Goal: Transaction & Acquisition: Book appointment/travel/reservation

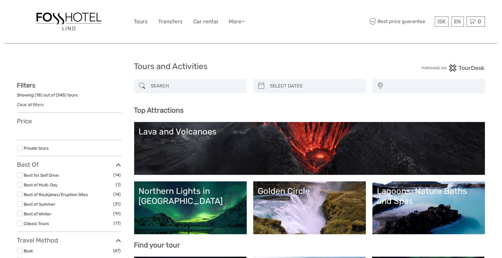
select select
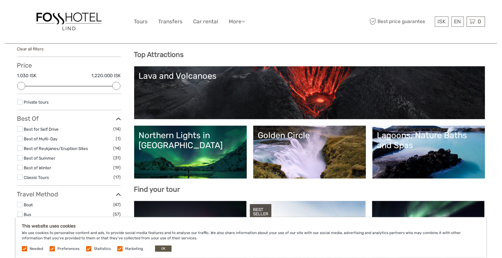
scroll to position [57, 0]
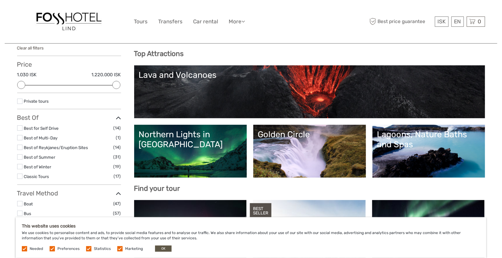
click at [190, 147] on link "Northern Lights in [GEOGRAPHIC_DATA]" at bounding box center [190, 152] width 103 height 44
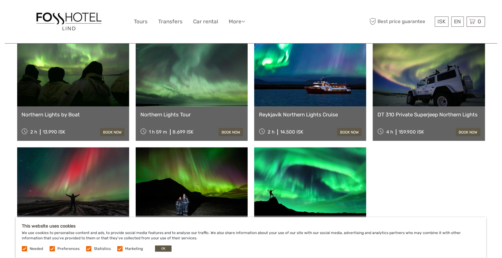
scroll to position [348, 0]
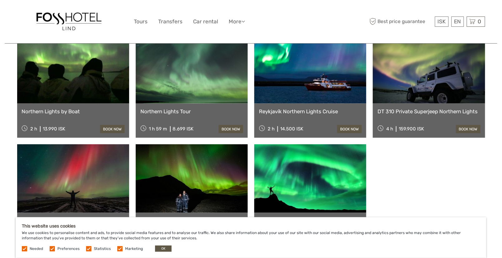
click at [183, 52] on link at bounding box center [192, 69] width 112 height 69
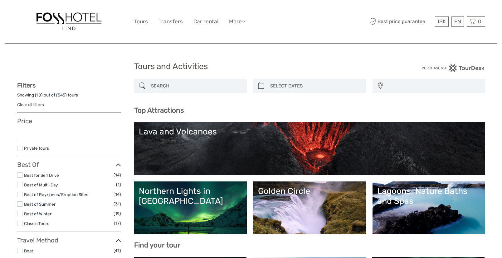
select select
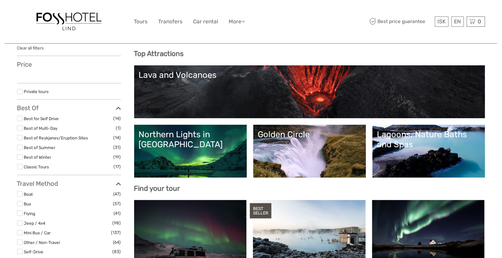
select select
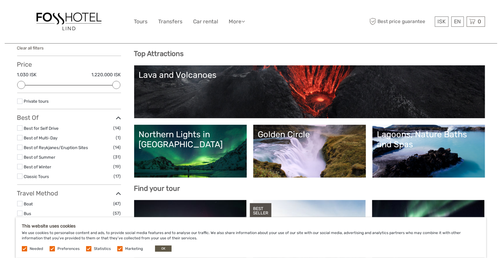
scroll to position [0, 0]
click at [427, 144] on div "Lagoons, Nature Baths and Spas" at bounding box center [428, 140] width 103 height 20
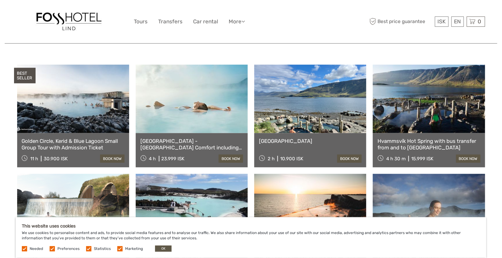
scroll to position [230, 0]
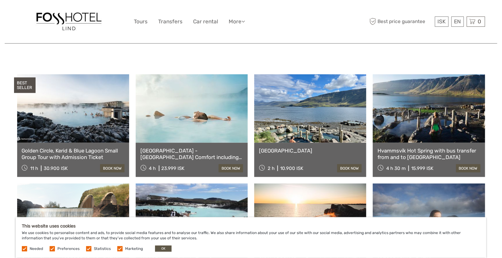
click at [185, 113] on link at bounding box center [192, 108] width 112 height 69
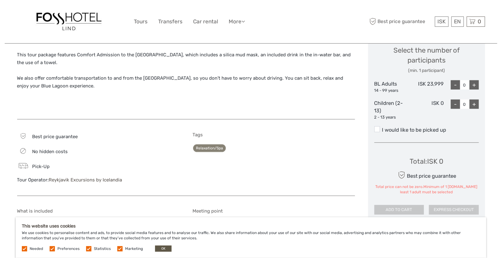
scroll to position [249, 0]
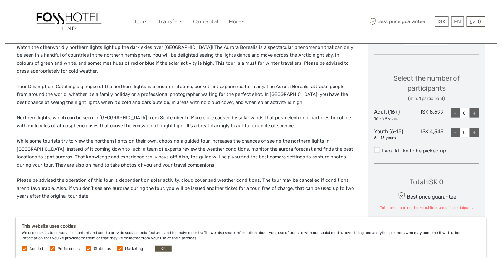
scroll to position [243, 0]
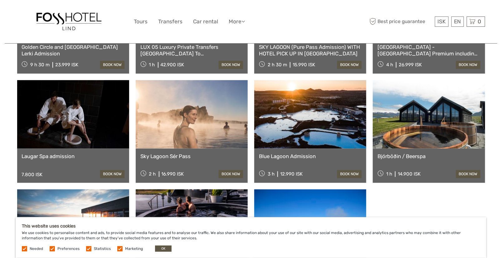
scroll to position [449, 0]
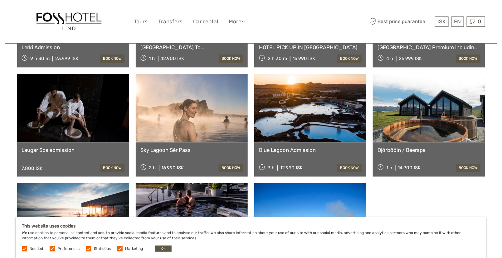
click at [337, 107] on link at bounding box center [310, 108] width 112 height 69
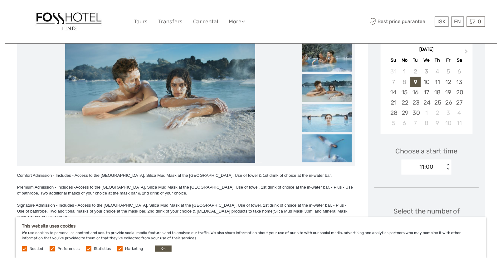
scroll to position [117, 0]
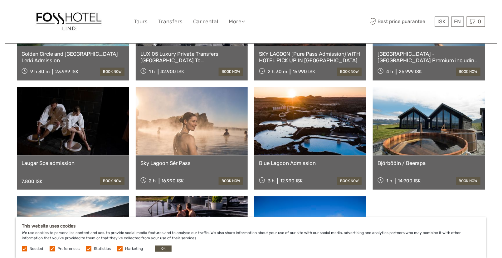
scroll to position [438, 0]
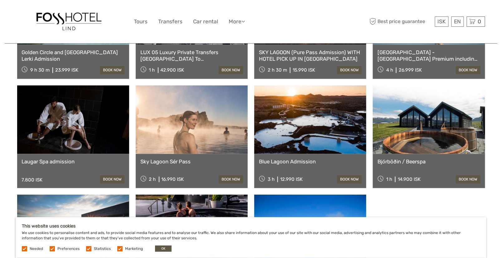
click at [319, 149] on link at bounding box center [310, 120] width 112 height 69
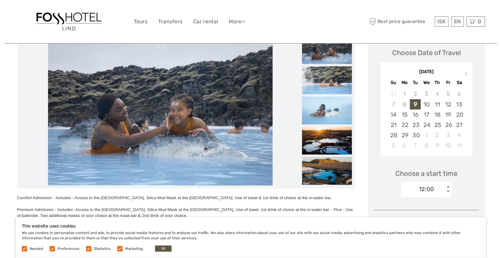
scroll to position [83, 0]
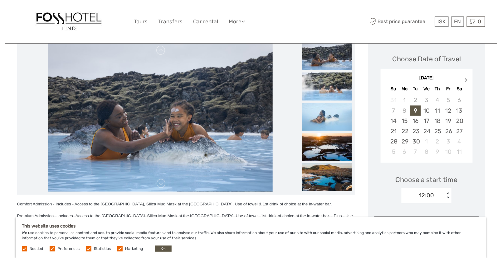
click at [464, 81] on button "Next Month" at bounding box center [467, 82] width 10 height 10
click at [448, 113] on div "7" at bounding box center [448, 111] width 11 height 10
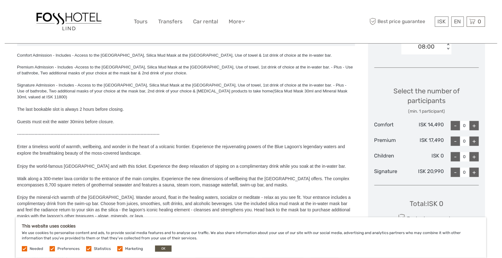
scroll to position [233, 0]
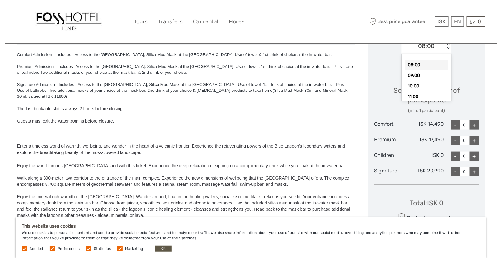
click at [447, 48] on div "< >" at bounding box center [447, 46] width 5 height 7
click at [424, 82] on div "10:00" at bounding box center [426, 86] width 44 height 11
click at [447, 48] on div "< >" at bounding box center [447, 46] width 5 height 7
click at [426, 79] on div "17:00" at bounding box center [426, 79] width 44 height 11
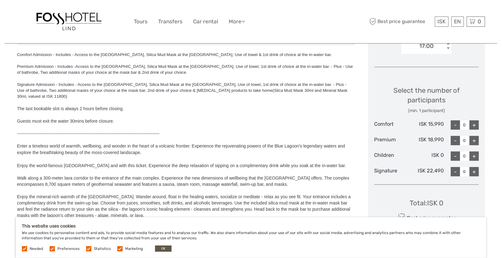
click at [448, 47] on div "< >" at bounding box center [447, 46] width 5 height 7
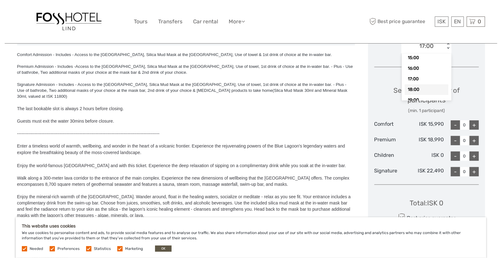
click at [419, 92] on div "18:00" at bounding box center [426, 89] width 44 height 11
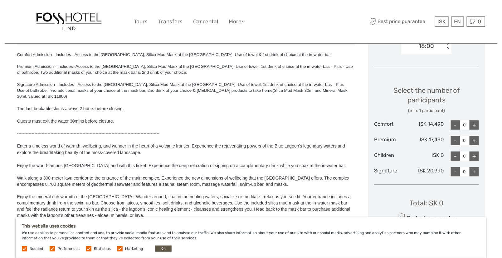
click at [449, 46] on div "< >" at bounding box center [447, 46] width 5 height 7
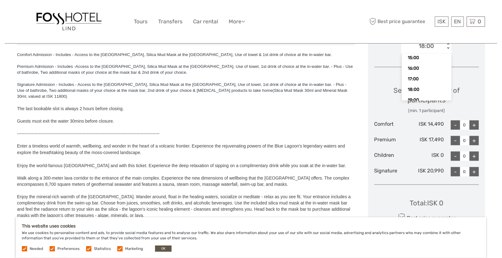
scroll to position [97, 0]
click at [433, 95] on div "20:00" at bounding box center [426, 95] width 44 height 11
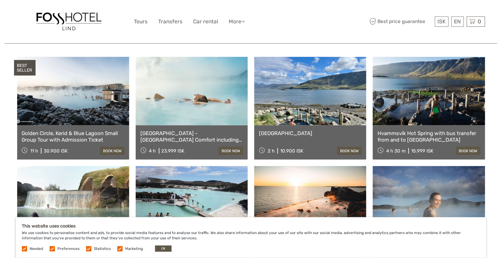
scroll to position [226, 0]
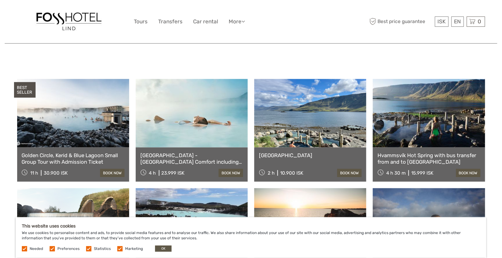
drag, startPoint x: 411, startPoint y: 151, endPoint x: 412, endPoint y: 163, distance: 12.2
click at [204, 152] on link "Reykjavík - Blue Lagoon Comfort including admission" at bounding box center [191, 158] width 103 height 13
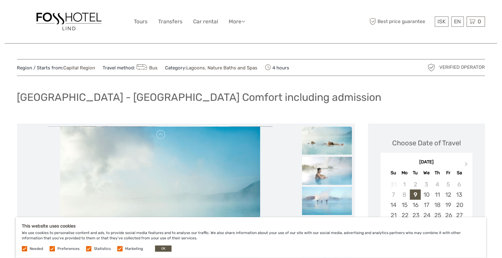
scroll to position [226, 0]
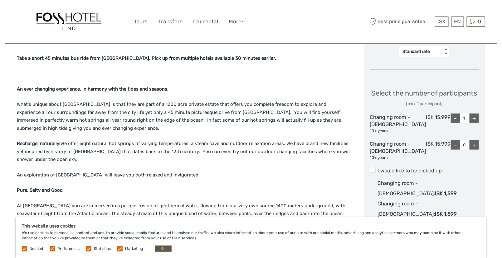
scroll to position [264, 0]
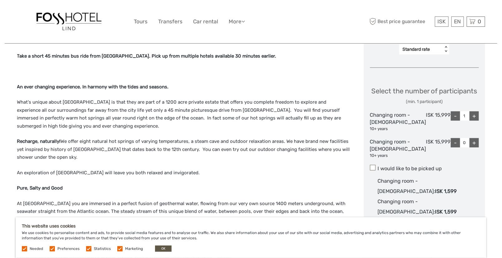
click at [375, 171] on span at bounding box center [373, 168] width 6 height 6
click at [377, 166] on input "I would like to be picked up" at bounding box center [377, 166] width 0 height 0
click at [375, 171] on span at bounding box center [373, 168] width 6 height 6
click at [377, 166] on input "I would like to be picked up" at bounding box center [377, 166] width 0 height 0
click at [226, 131] on div "Hvammsvík Hot Springs is the #1 place to visit in the world in 2023 according t…" at bounding box center [183, 215] width 333 height 387
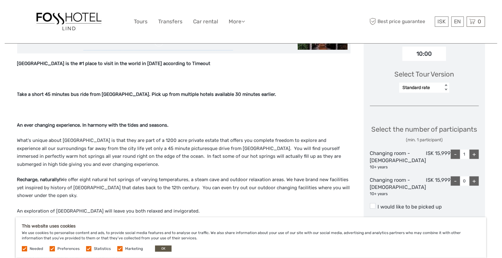
scroll to position [212, 0]
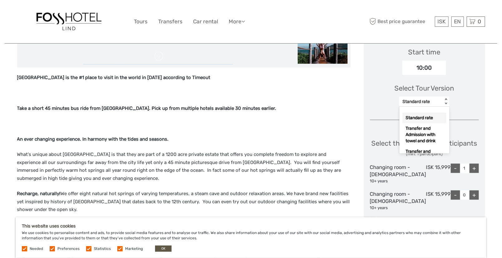
click at [442, 103] on div "Standard rate" at bounding box center [420, 101] width 43 height 7
click at [434, 123] on div "Transfer and Admission with towel and drink" at bounding box center [424, 125] width 44 height 23
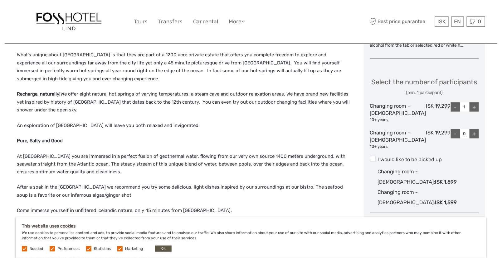
scroll to position [313, 0]
drag, startPoint x: 444, startPoint y: 112, endPoint x: 430, endPoint y: 113, distance: 14.4
click at [430, 113] on div "Changing room - Female 10+ years ISK 19,299 - 1 +" at bounding box center [424, 112] width 109 height 21
click at [401, 163] on label "I would like to be picked up" at bounding box center [424, 158] width 109 height 7
click at [377, 156] on input "I would like to be picked up" at bounding box center [377, 156] width 0 height 0
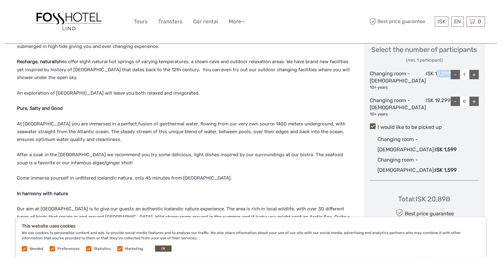
scroll to position [347, 0]
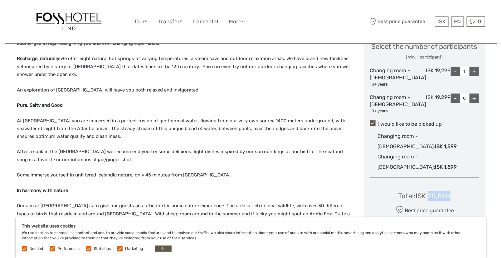
drag, startPoint x: 454, startPoint y: 184, endPoint x: 430, endPoint y: 182, distance: 23.8
click at [430, 183] on div "Total : ISK 20,898 Best price guarantee ADD TO CART EXPRESS CHECKOUT" at bounding box center [424, 211] width 109 height 57
copy div "20,898"
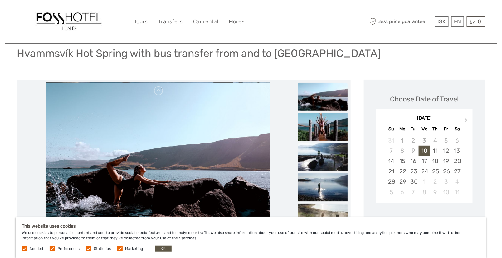
scroll to position [40, 0]
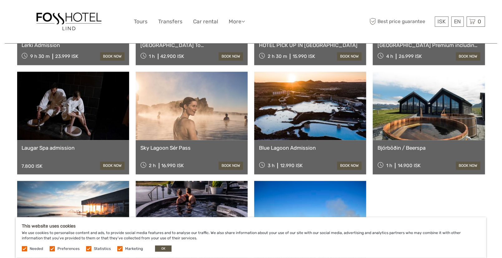
click at [338, 143] on div "Blue Lagoon Admission 3 h 12.990 ISK book now" at bounding box center [310, 158] width 112 height 34
click at [344, 163] on link "book now" at bounding box center [349, 166] width 24 height 8
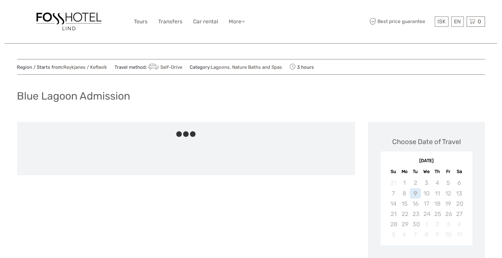
scroll to position [226, 0]
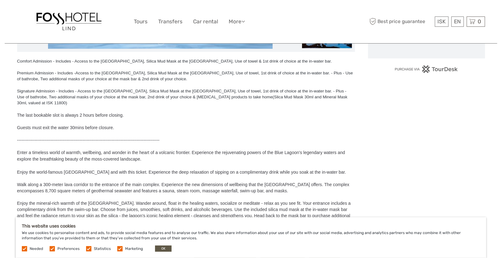
click at [501, 142] on html "ISK ISK € $ £ EN English Español Deutsch Tours Transfers Car rental More Travel…" at bounding box center [251, 205] width 502 height 863
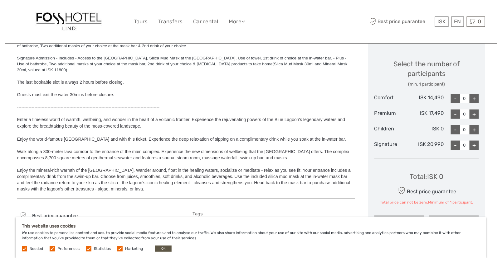
scroll to position [258, 0]
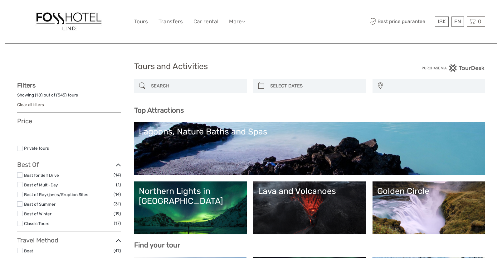
select select
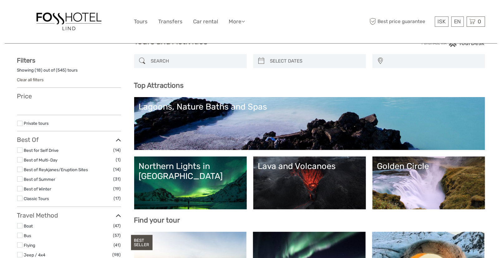
select select
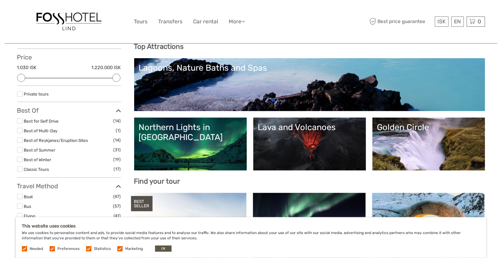
scroll to position [80, 0]
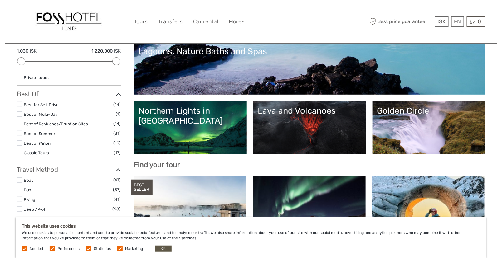
click at [250, 53] on div "Lagoons, Nature Baths and Spas" at bounding box center [309, 51] width 341 height 10
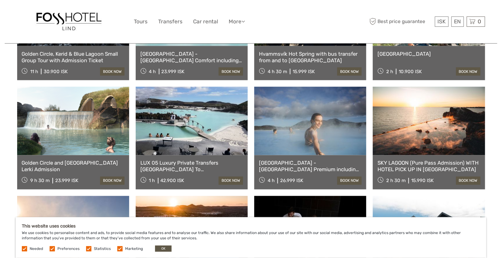
scroll to position [313, 0]
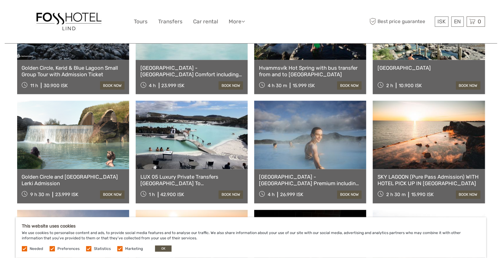
click at [410, 153] on link at bounding box center [428, 135] width 112 height 69
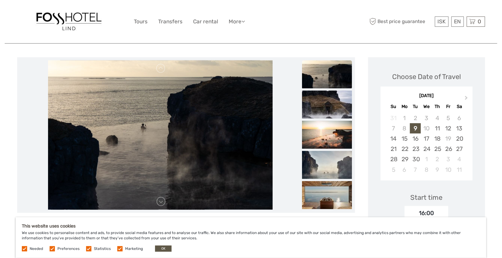
scroll to position [67, 0]
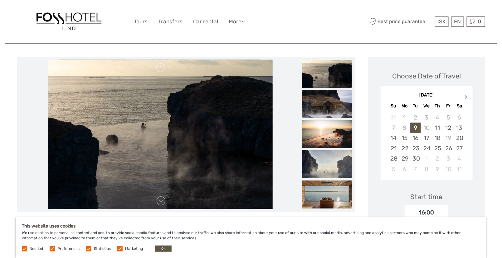
click at [466, 96] on span "Next Month" at bounding box center [466, 98] width 0 height 9
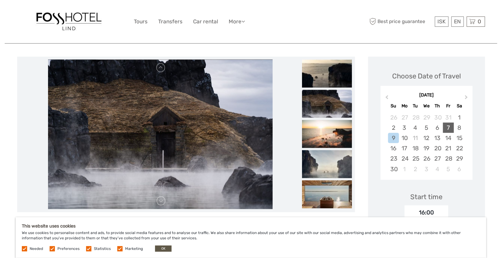
click at [447, 129] on div "7" at bounding box center [448, 128] width 11 height 10
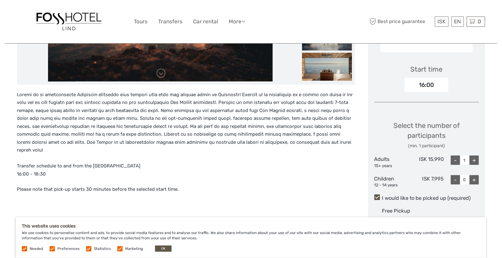
scroll to position [194, 0]
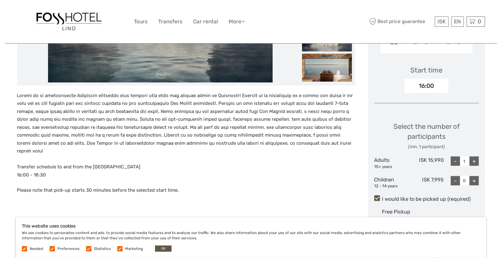
click at [430, 86] on div "16:00" at bounding box center [426, 86] width 44 height 14
drag, startPoint x: 433, startPoint y: 85, endPoint x: 397, endPoint y: 83, distance: 36.6
click at [397, 83] on div "Start time 16:00" at bounding box center [426, 75] width 104 height 36
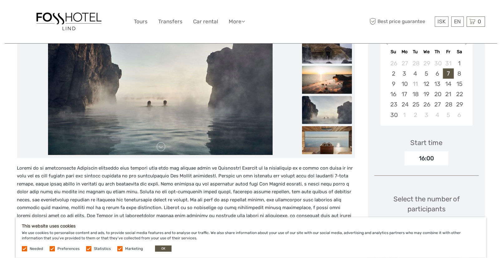
click at [452, 131] on div "Start time 16:00" at bounding box center [426, 148] width 104 height 36
click at [425, 161] on div "16:00" at bounding box center [426, 158] width 44 height 14
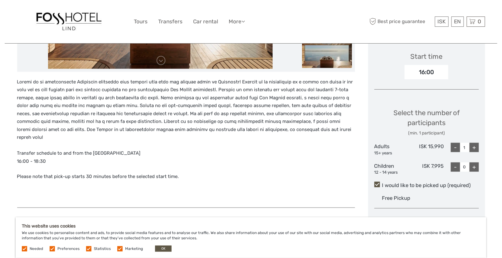
scroll to position [209, 0]
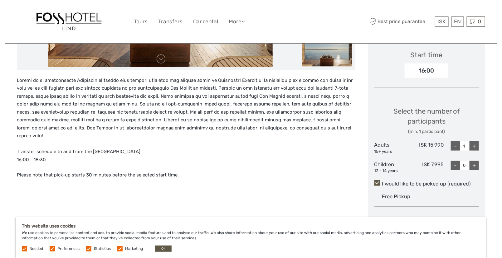
drag, startPoint x: 54, startPoint y: 154, endPoint x: 14, endPoint y: 145, distance: 40.7
click at [14, 145] on div "Region / Starts from: Capital Region Travel method: Bus Category: Lagoons, Natu…" at bounding box center [251, 201] width 492 height 820
copy p "Transfer schedule to and from the Sky Lagoon 16:00 - 18:30"
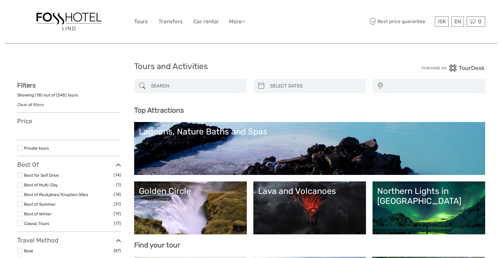
select select
